Goal: Task Accomplishment & Management: Use online tool/utility

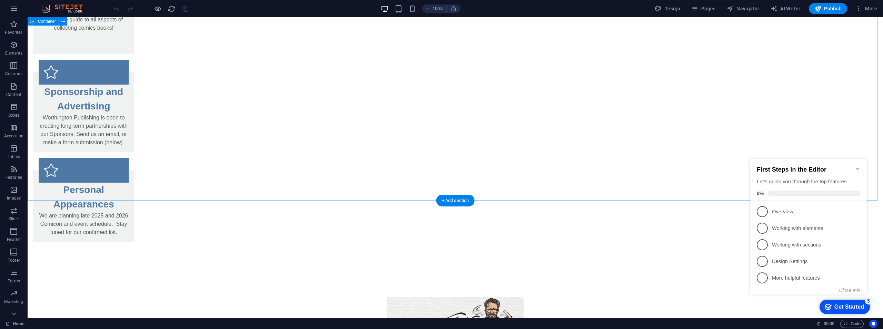
scroll to position [286, 0]
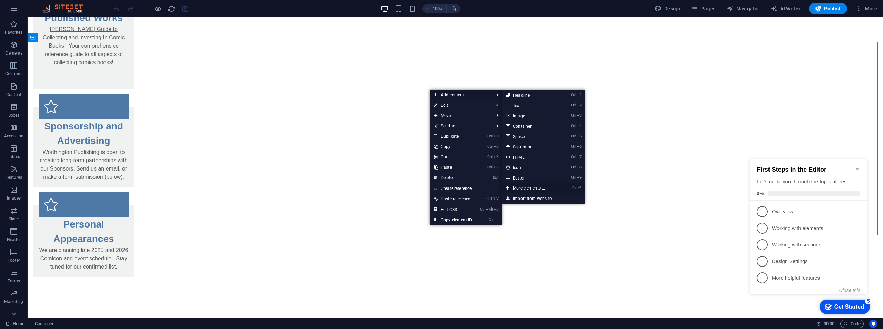
click at [525, 185] on link "Ctrl ⏎ More elements ..." at bounding box center [530, 188] width 57 height 10
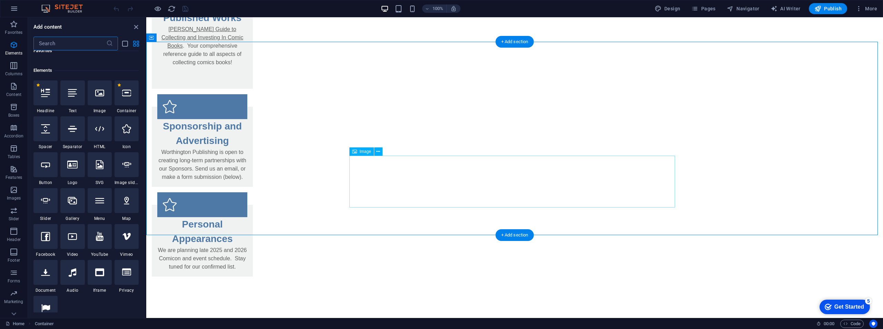
scroll to position [73, 0]
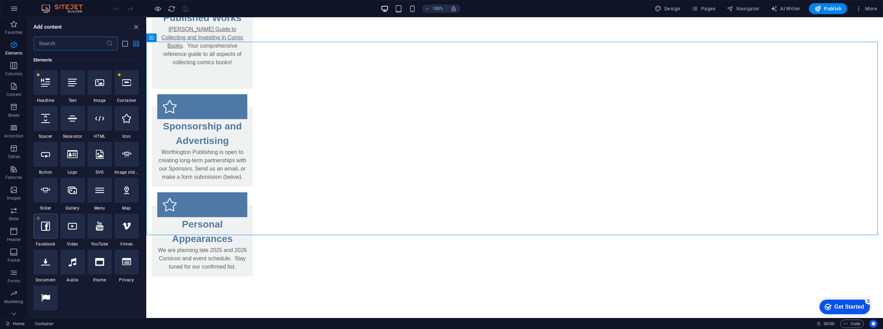
click at [45, 234] on div at bounding box center [45, 226] width 24 height 25
select select "%"
select select "px"
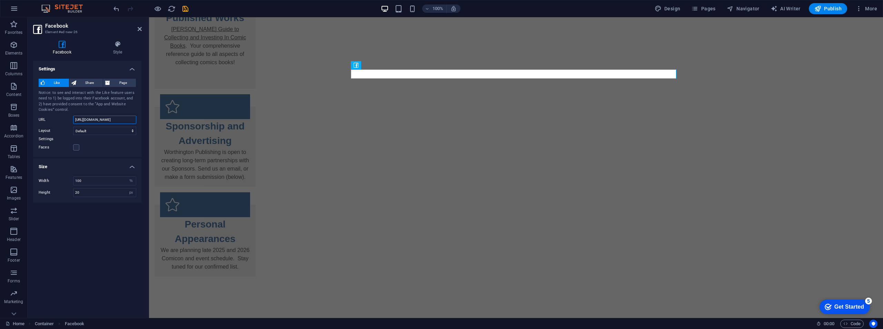
click at [87, 117] on input "[URL][DOMAIN_NAME]" at bounding box center [104, 120] width 63 height 8
click at [81, 133] on select "Default Button Box counter Button counter" at bounding box center [104, 131] width 63 height 8
click at [100, 119] on input "[URL][DOMAIN_NAME]" at bounding box center [104, 120] width 63 height 8
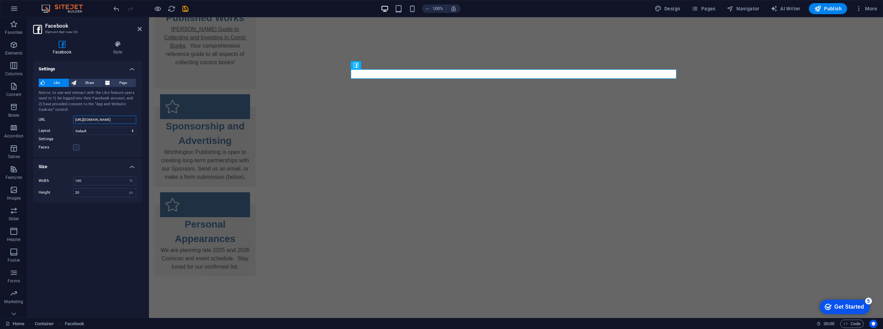
click at [100, 119] on input "[URL][DOMAIN_NAME]" at bounding box center [104, 120] width 63 height 8
paste input "profile.php?id=61580080775153"
type input "[URL][DOMAIN_NAME]"
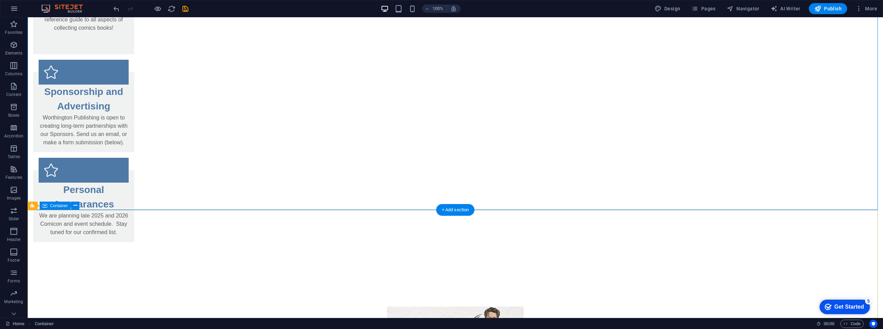
scroll to position [252, 0]
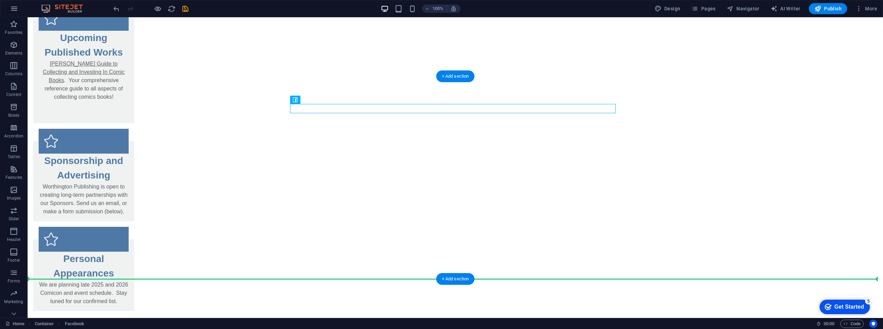
drag, startPoint x: 341, startPoint y: 110, endPoint x: 343, endPoint y: 254, distance: 143.9
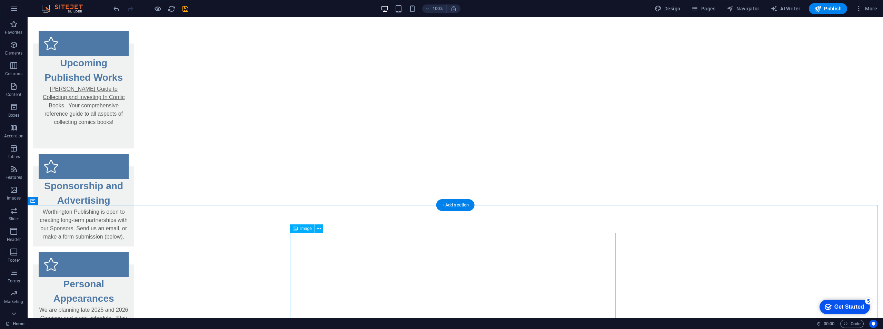
scroll to position [261, 0]
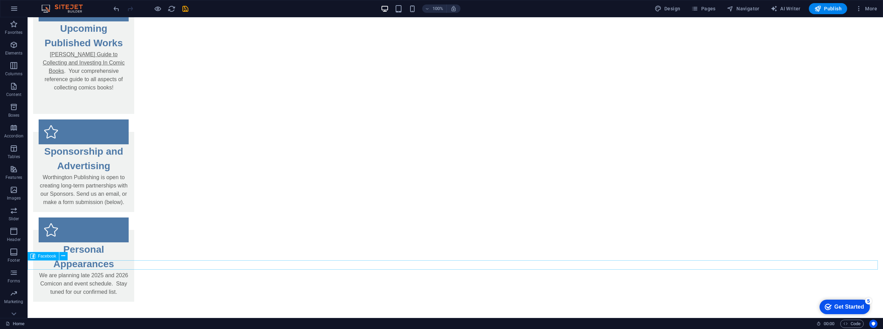
click at [62, 258] on icon at bounding box center [63, 255] width 4 height 7
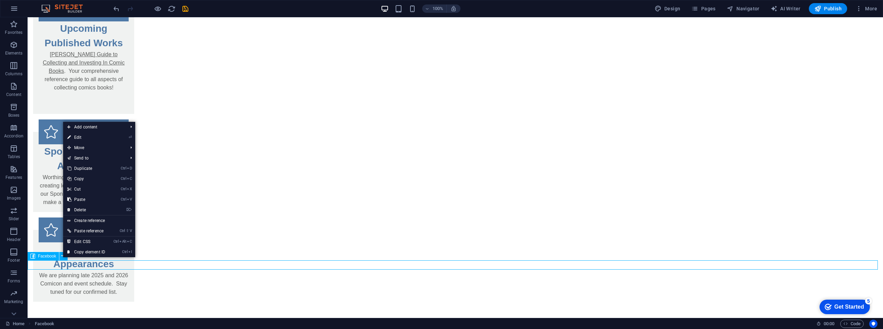
select select "%"
select select "px"
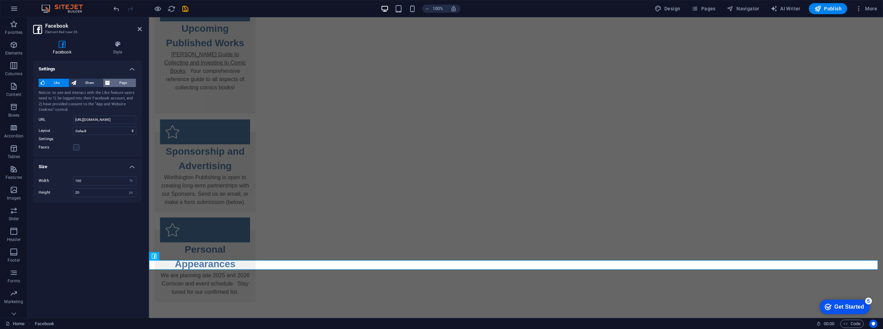
click at [120, 82] on span "Page" at bounding box center [123, 83] width 22 height 8
type input "130"
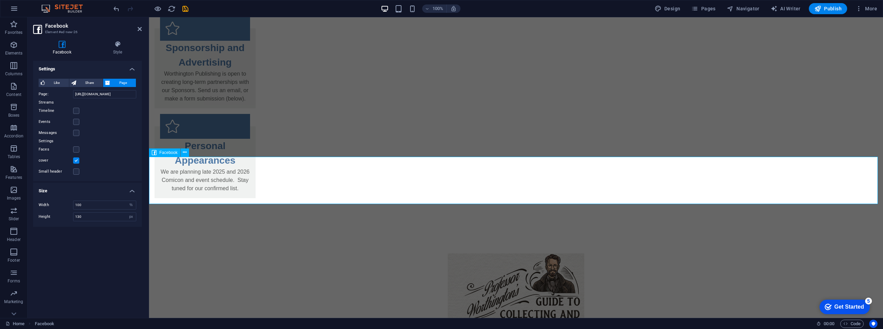
scroll to position [330, 0]
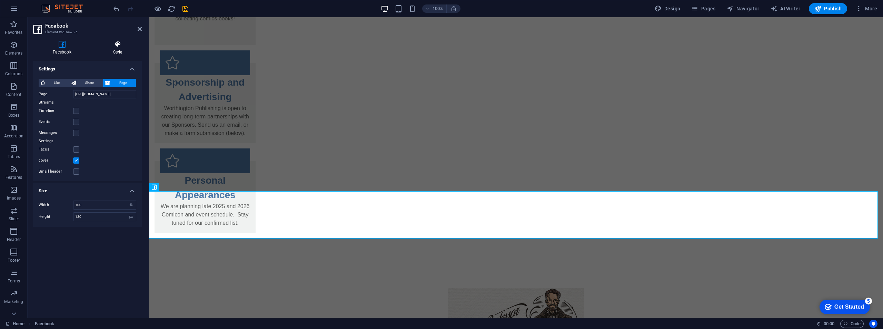
click at [110, 48] on h4 "Style" at bounding box center [118, 48] width 48 height 14
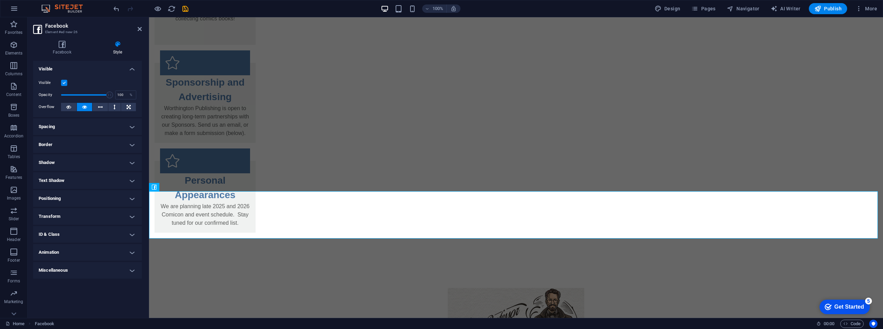
click at [98, 197] on h4 "Positioning" at bounding box center [87, 198] width 109 height 17
click at [55, 198] on h4 "Positioning" at bounding box center [87, 196] width 109 height 12
click at [55, 126] on h4 "Spacing" at bounding box center [87, 126] width 109 height 17
click at [55, 126] on h4 "Spacing" at bounding box center [87, 124] width 109 height 12
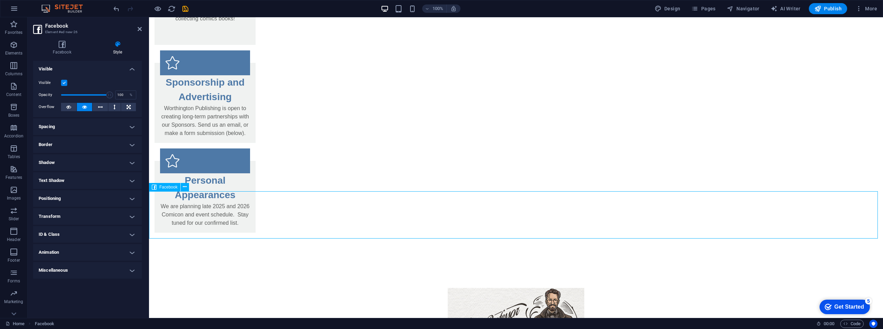
drag, startPoint x: 216, startPoint y: 213, endPoint x: 567, endPoint y: 211, distance: 350.2
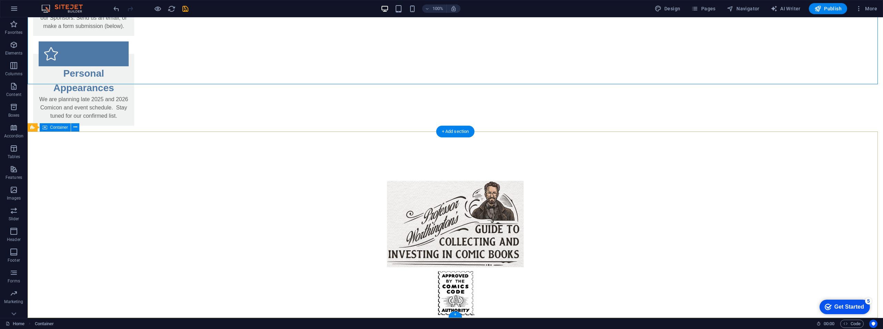
scroll to position [333, 0]
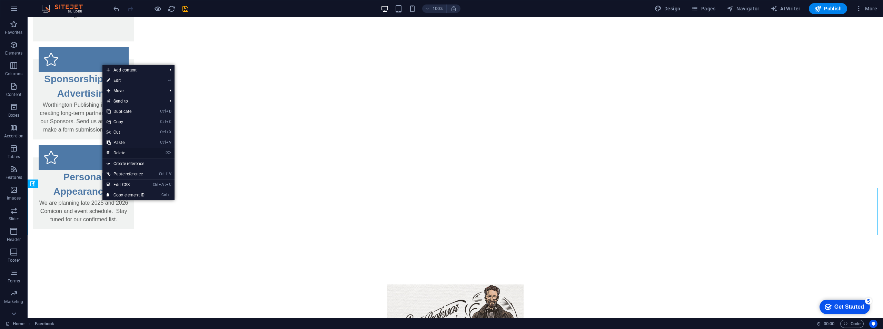
click at [132, 151] on link "⌦ Delete" at bounding box center [125, 153] width 46 height 10
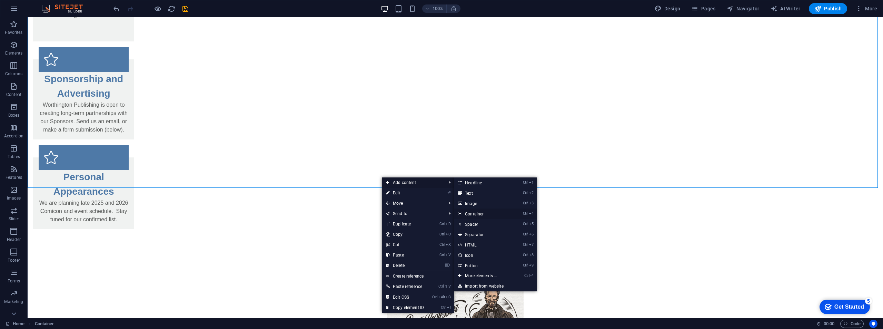
click at [486, 213] on link "Ctrl 4 Container" at bounding box center [482, 213] width 57 height 10
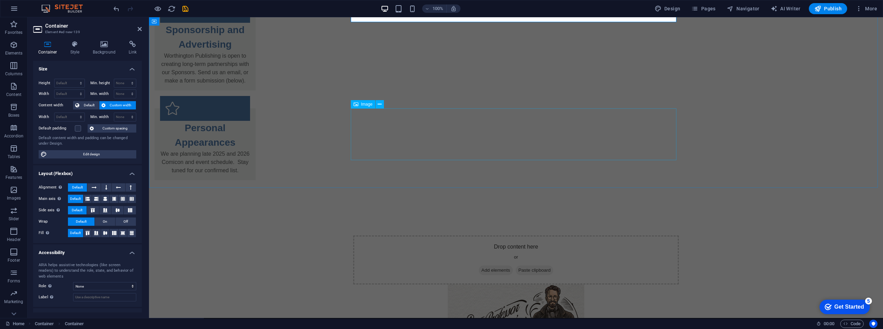
scroll to position [279, 0]
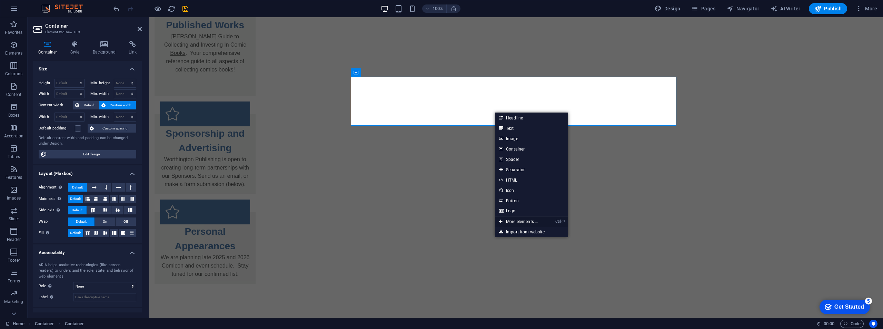
click at [533, 222] on link "Ctrl ⏎ More elements ..." at bounding box center [518, 221] width 47 height 10
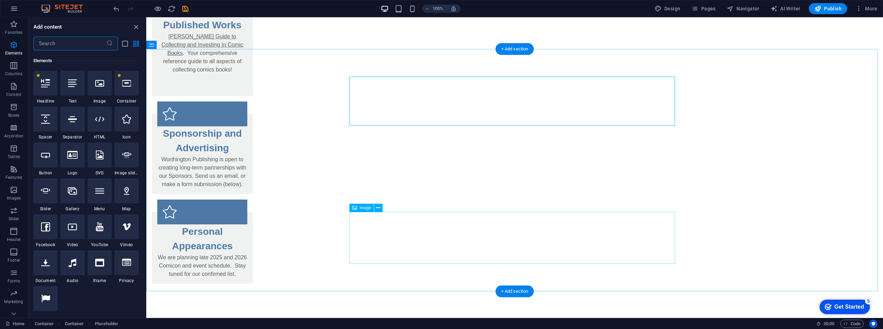
scroll to position [73, 0]
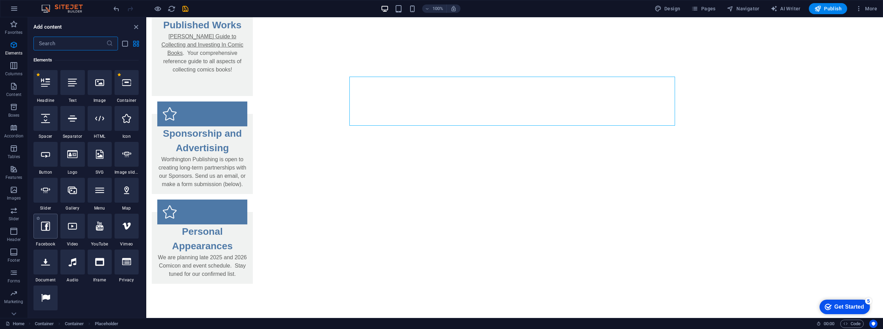
click at [52, 237] on div at bounding box center [45, 226] width 24 height 25
select select "%"
select select "px"
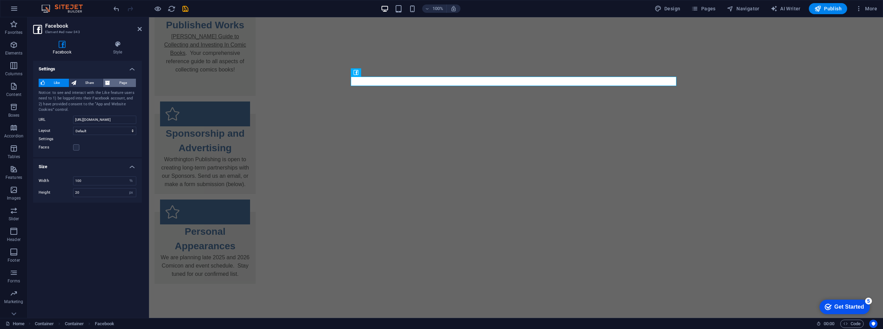
click at [125, 79] on span "Page" at bounding box center [123, 83] width 22 height 8
type input "130"
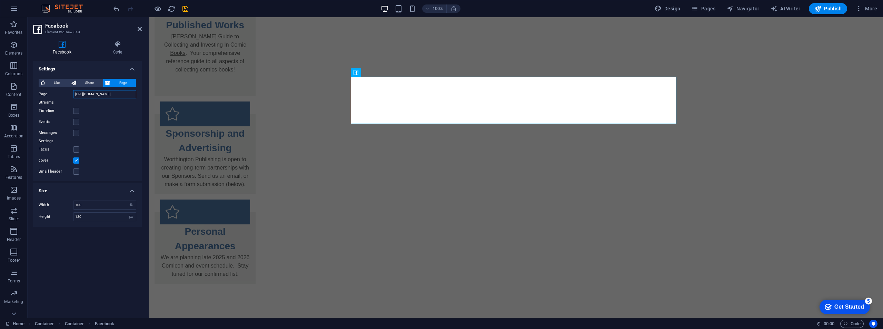
click at [106, 95] on input "[URL][DOMAIN_NAME]" at bounding box center [104, 94] width 63 height 8
paste input "profile.php?id=61580080775153"
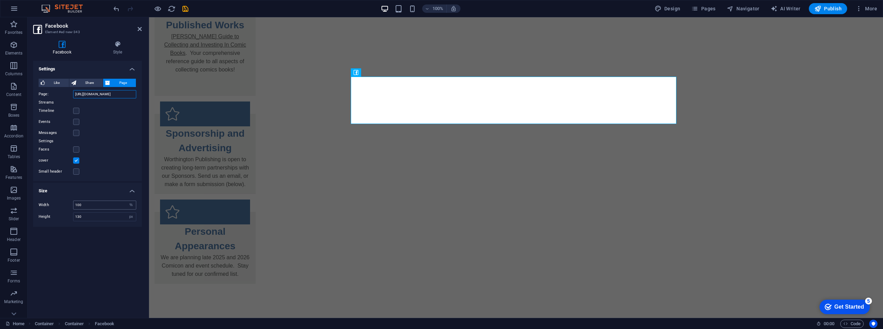
type input "[URL][DOMAIN_NAME]"
click at [110, 205] on input "100" at bounding box center [104, 205] width 62 height 8
type input "1"
type input "7"
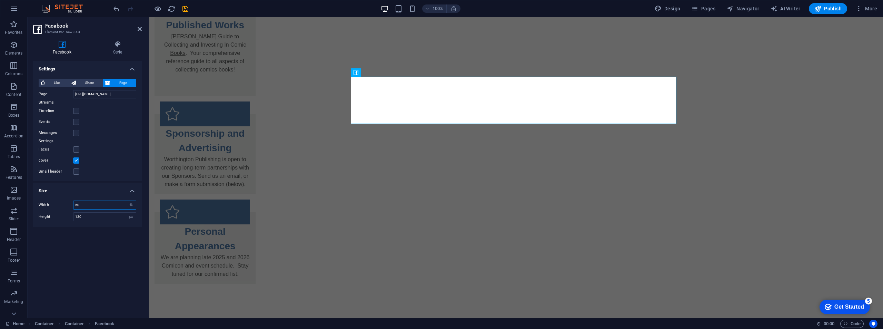
type input "5"
type input "4"
type input "3"
type input "40"
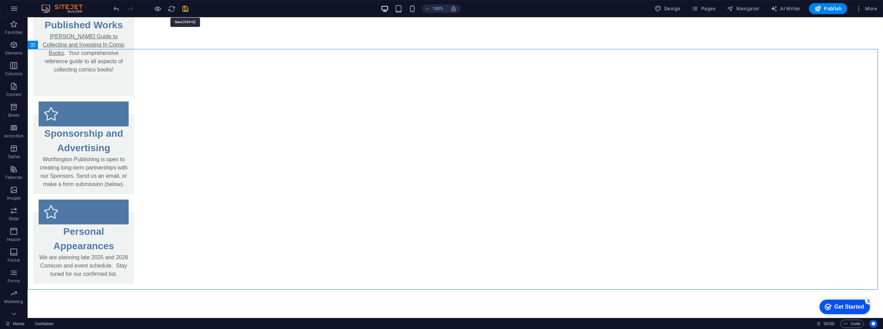
click at [184, 8] on icon "save" at bounding box center [186, 9] width 8 height 8
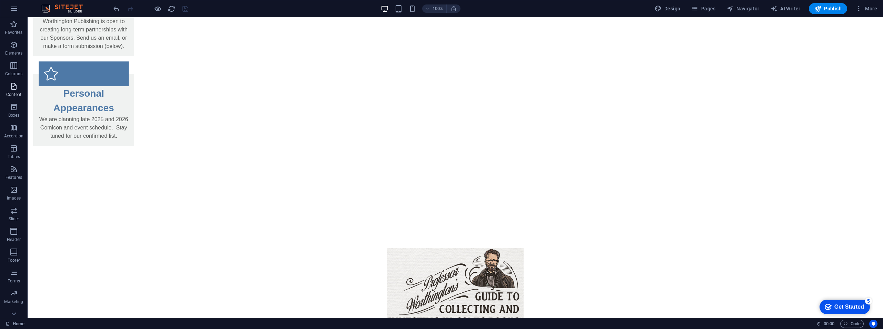
click at [10, 84] on icon "button" at bounding box center [14, 86] width 8 height 8
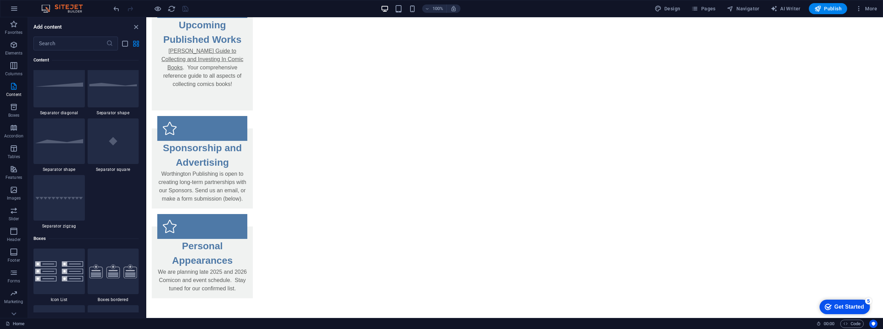
scroll to position [1794, 0]
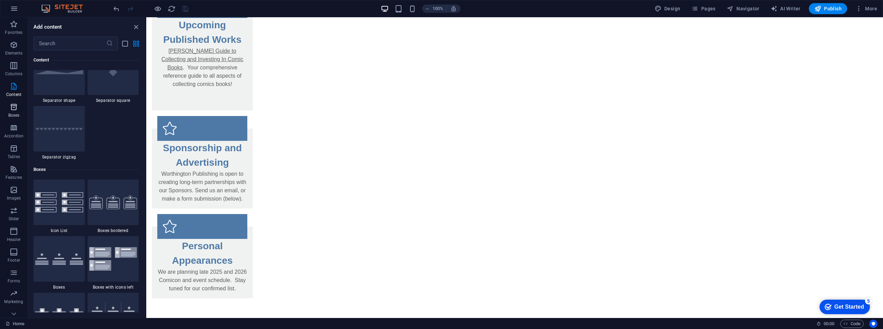
click at [21, 116] on span "Boxes" at bounding box center [14, 111] width 28 height 17
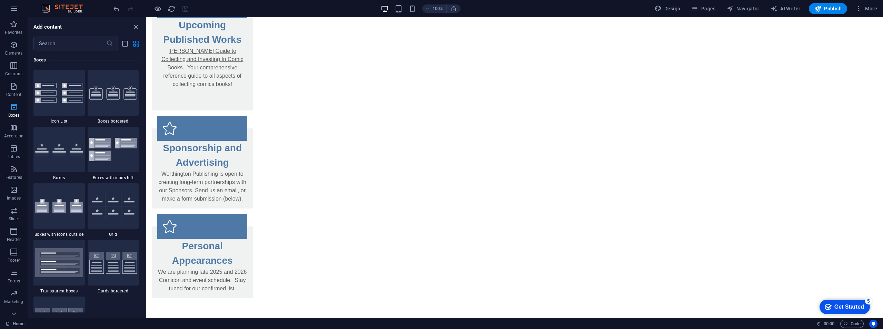
scroll to position [1903, 0]
click at [11, 178] on p "Features" at bounding box center [14, 178] width 17 height 6
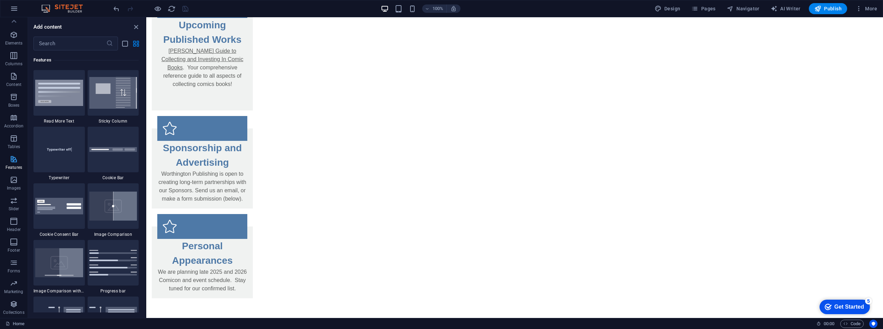
scroll to position [0, 0]
click at [9, 52] on p "Elements" at bounding box center [14, 53] width 18 height 6
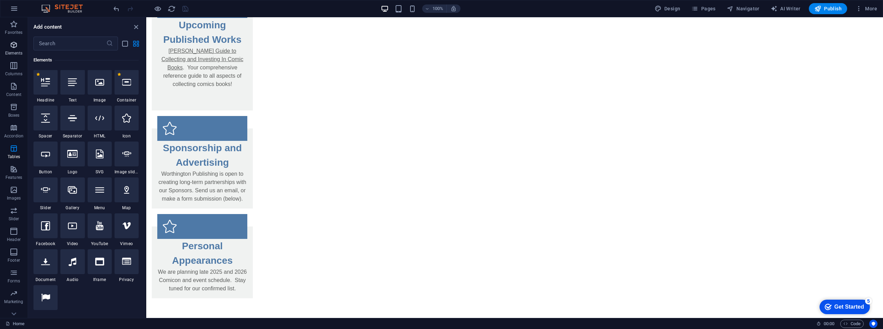
scroll to position [73, 0]
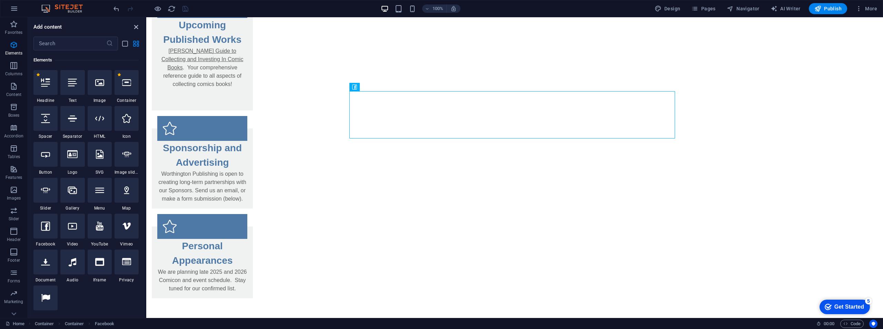
click at [133, 26] on icon "close panel" at bounding box center [136, 27] width 8 height 8
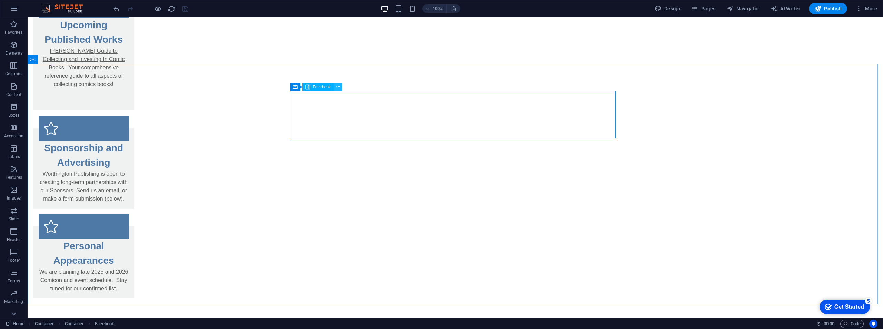
click at [339, 89] on icon at bounding box center [338, 87] width 4 height 7
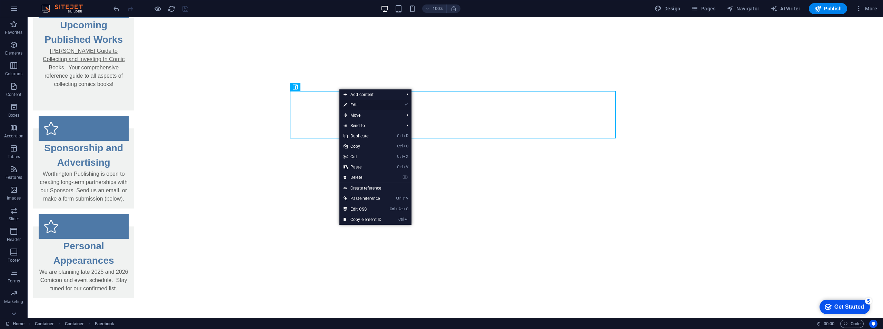
click at [351, 106] on link "⏎ Edit" at bounding box center [363, 105] width 46 height 10
select select "%"
select select "px"
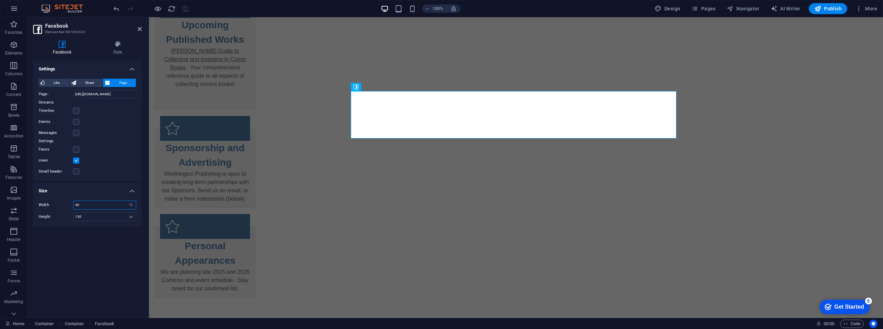
drag, startPoint x: 87, startPoint y: 204, endPoint x: 70, endPoint y: 203, distance: 16.9
click at [70, 203] on div "Width 40 px %" at bounding box center [88, 204] width 98 height 9
type input "35"
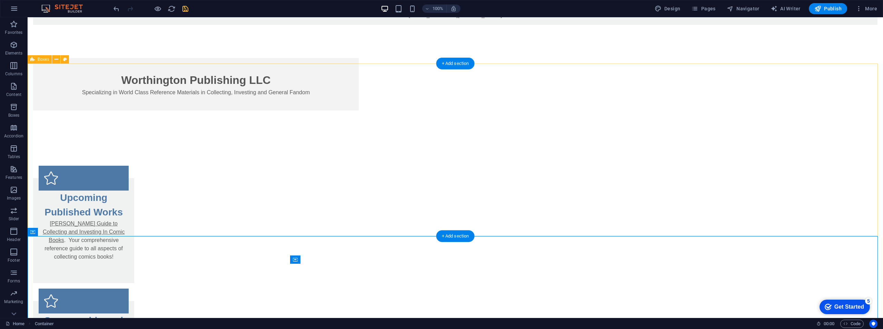
scroll to position [0, 0]
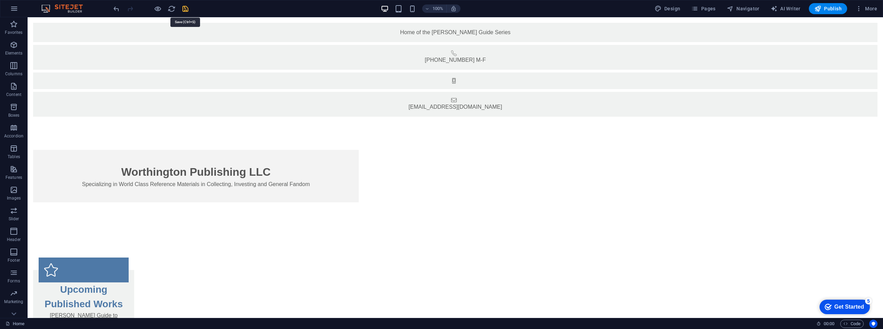
click at [186, 9] on icon "save" at bounding box center [186, 9] width 8 height 8
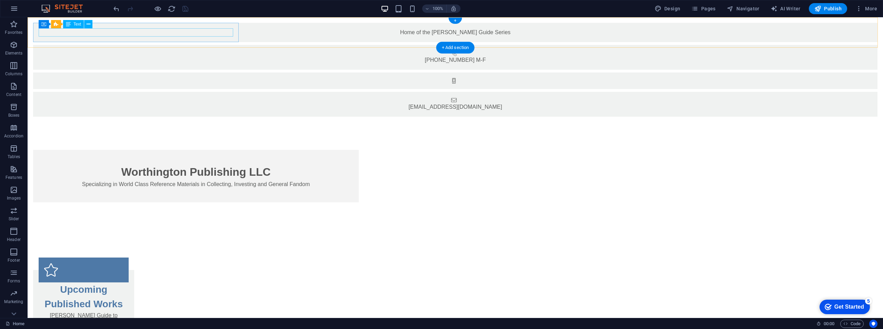
click at [166, 30] on div "Home of the [PERSON_NAME] Guide Series" at bounding box center [456, 32] width 834 height 8
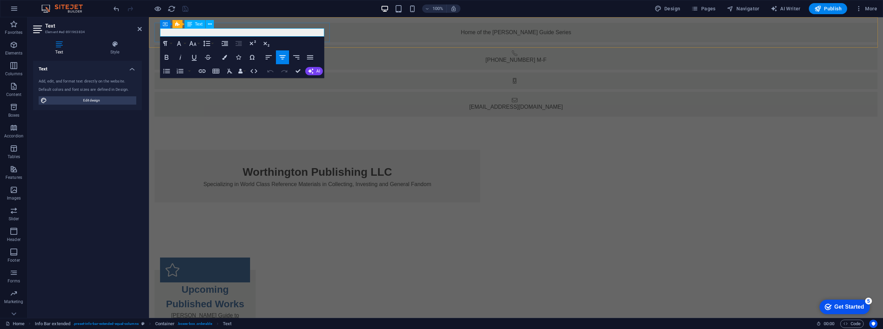
click at [197, 34] on p "Home of the [PERSON_NAME] Guide Series" at bounding box center [516, 32] width 712 height 8
click at [169, 56] on icon "button" at bounding box center [167, 57] width 8 height 8
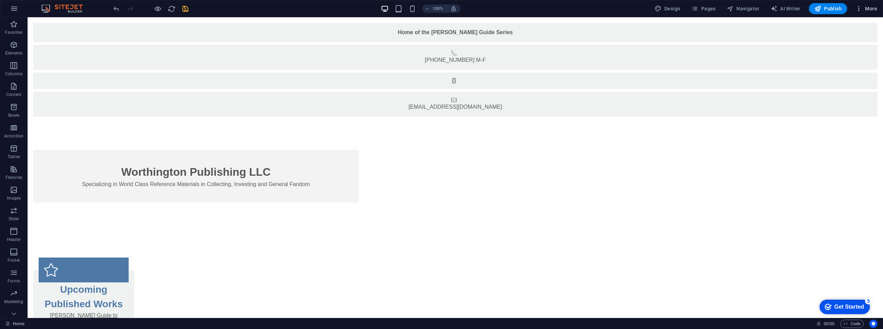
click at [869, 8] on span "More" at bounding box center [867, 8] width 22 height 7
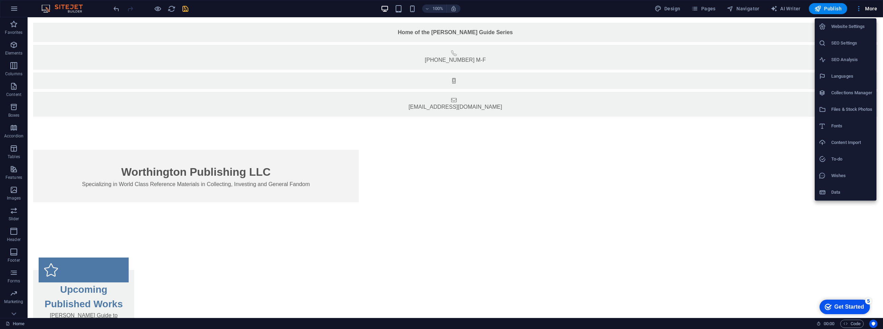
click at [869, 8] on div at bounding box center [441, 164] width 883 height 329
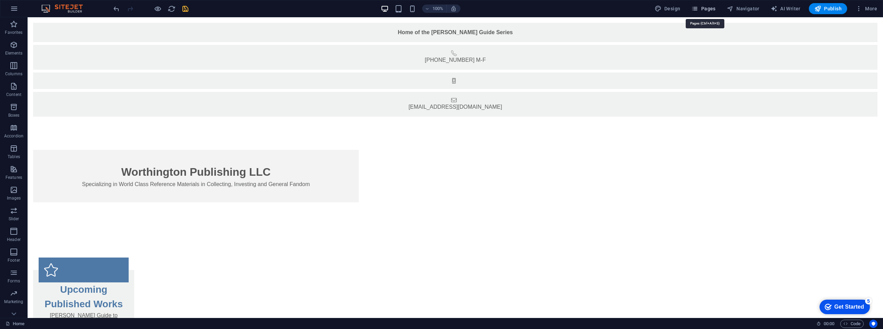
click at [709, 12] on span "Pages" at bounding box center [703, 8] width 24 height 7
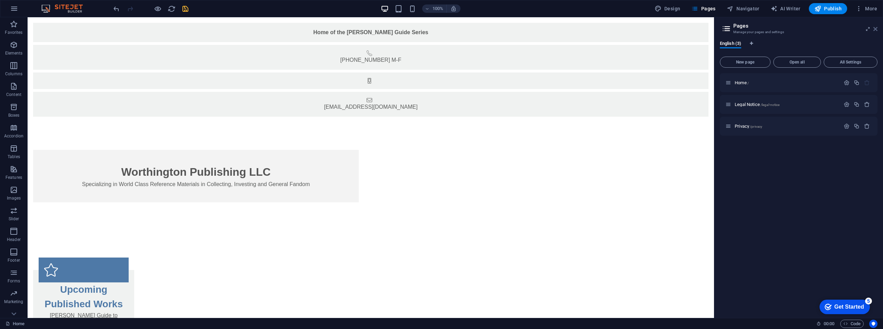
click at [874, 29] on icon at bounding box center [876, 29] width 4 height 6
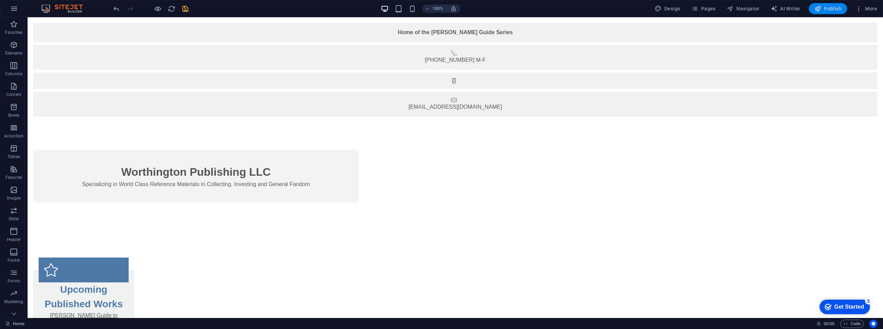
click at [829, 10] on span "Publish" at bounding box center [828, 8] width 27 height 7
